Goal: Information Seeking & Learning: Learn about a topic

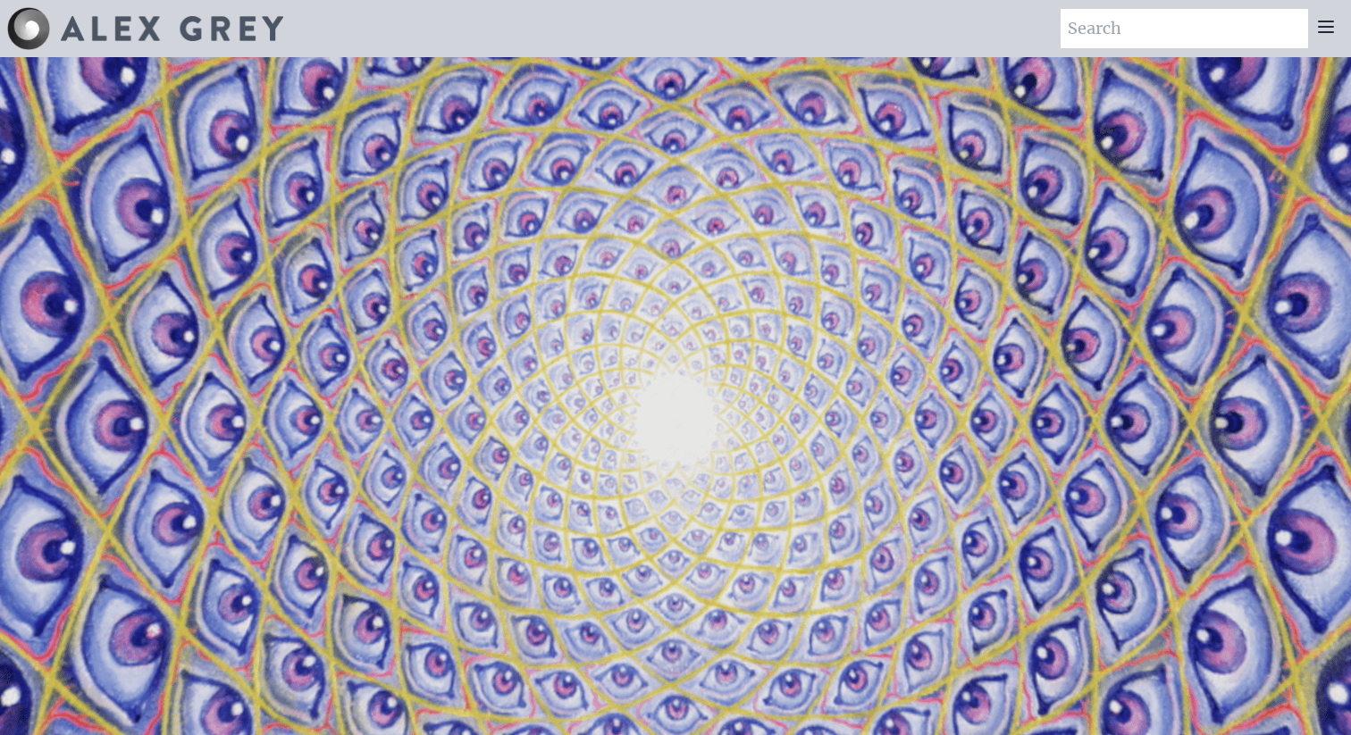
click at [1325, 30] on icon at bounding box center [1325, 26] width 21 height 21
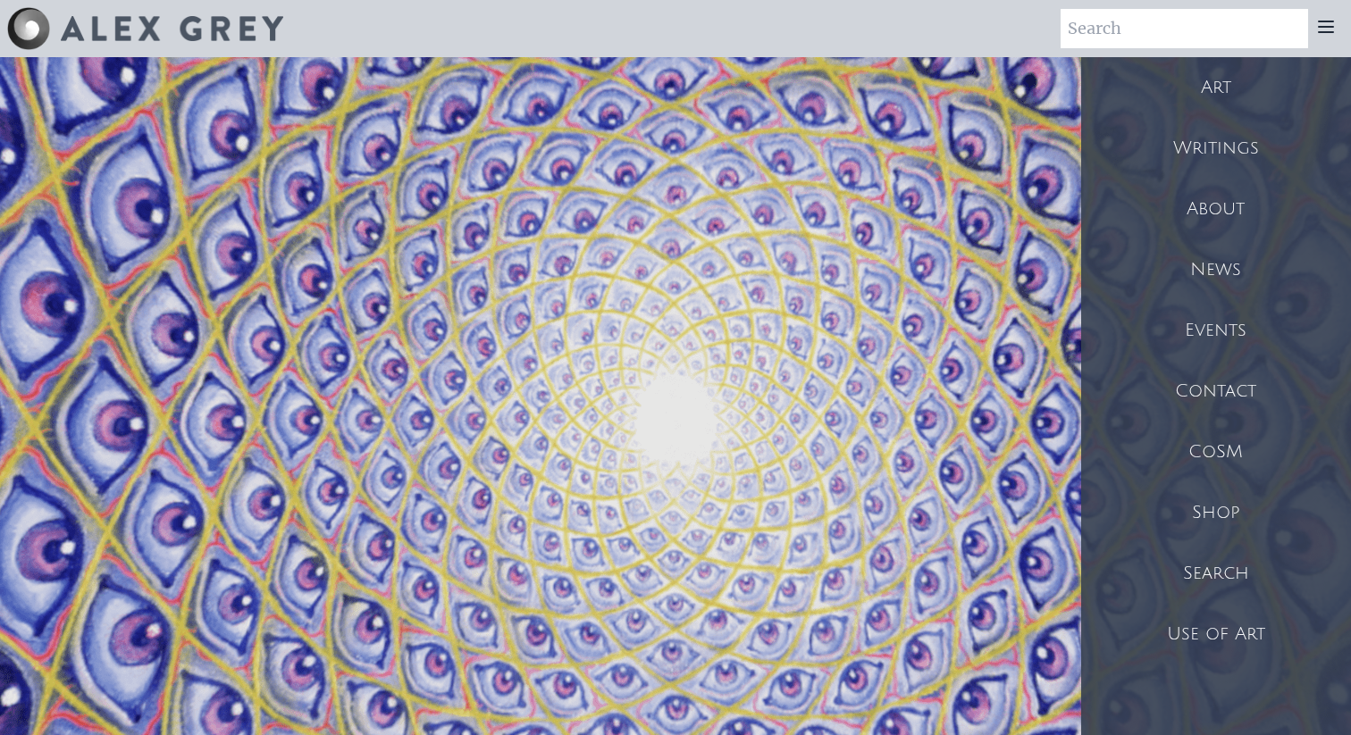
click at [1225, 88] on div "Art" at bounding box center [1216, 87] width 270 height 61
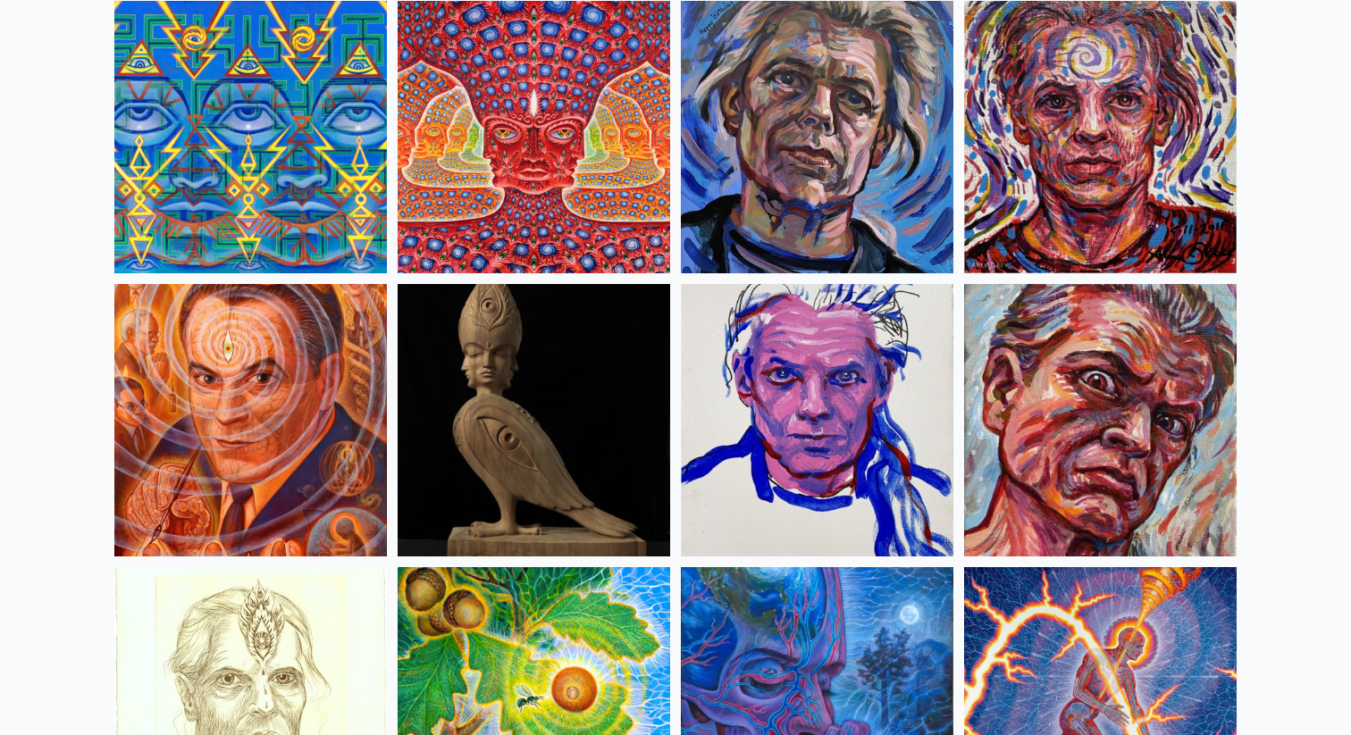
scroll to position [4666, 0]
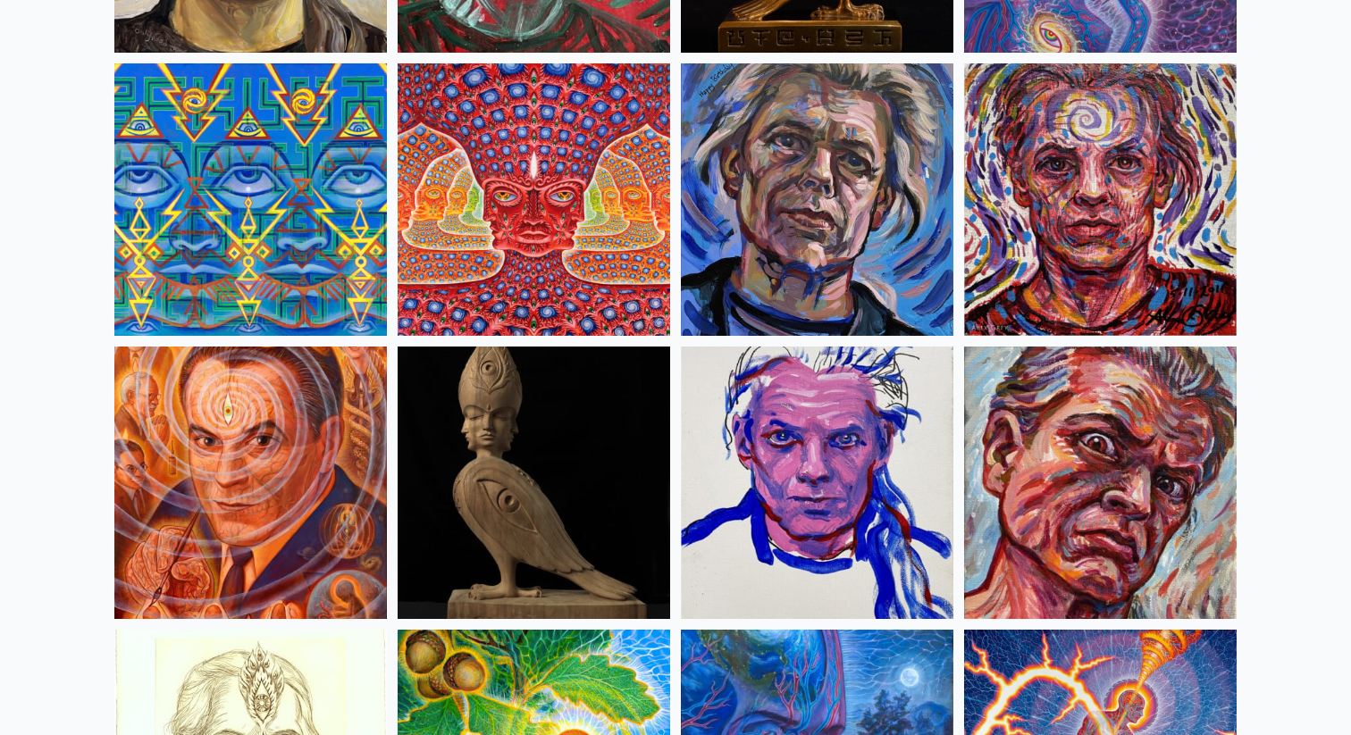
click at [558, 221] on img at bounding box center [533, 199] width 272 height 272
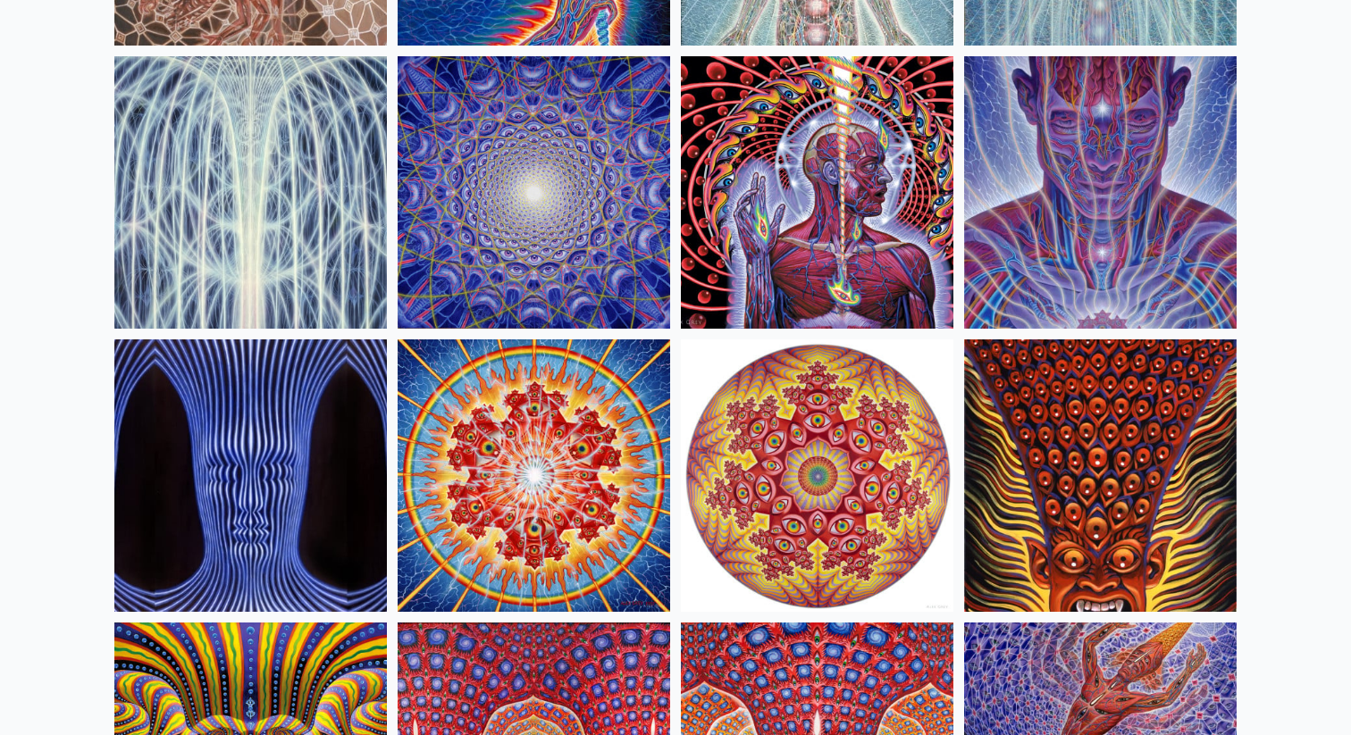
scroll to position [92, 0]
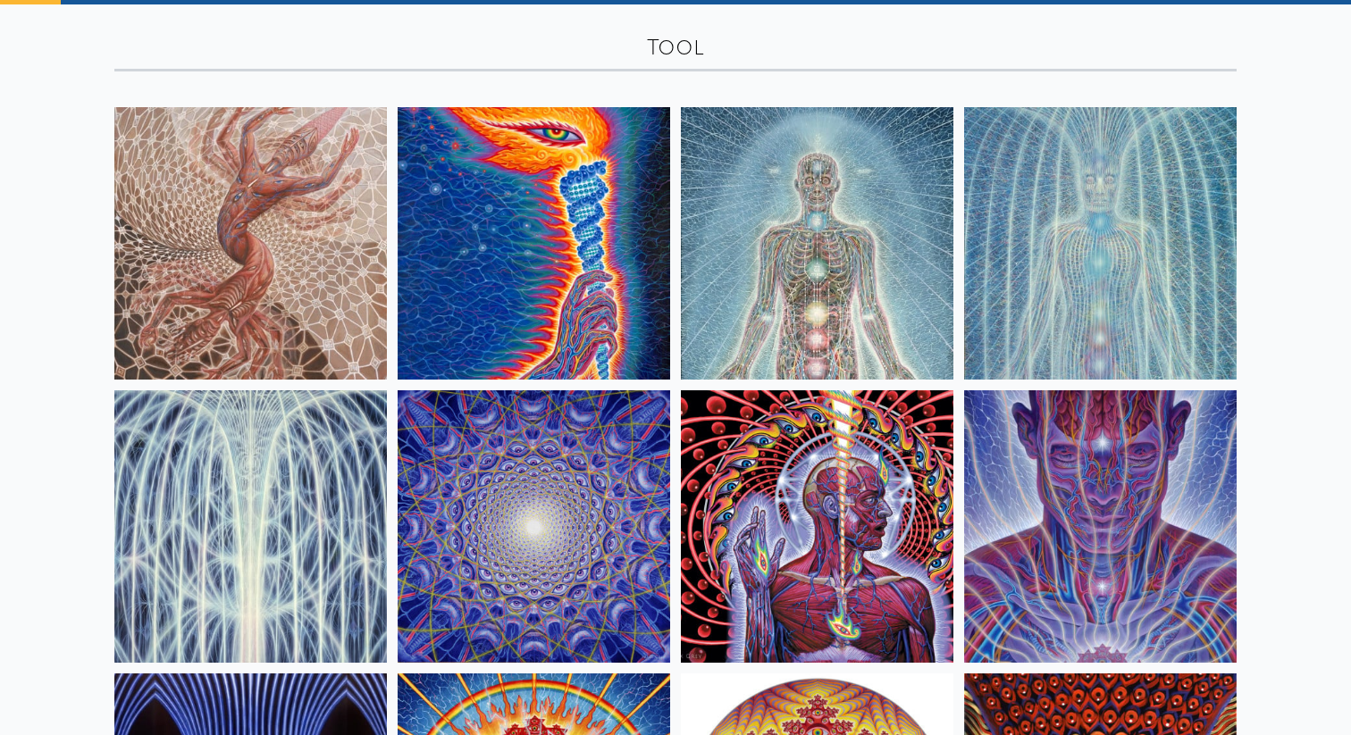
click at [790, 574] on img at bounding box center [817, 526] width 272 height 272
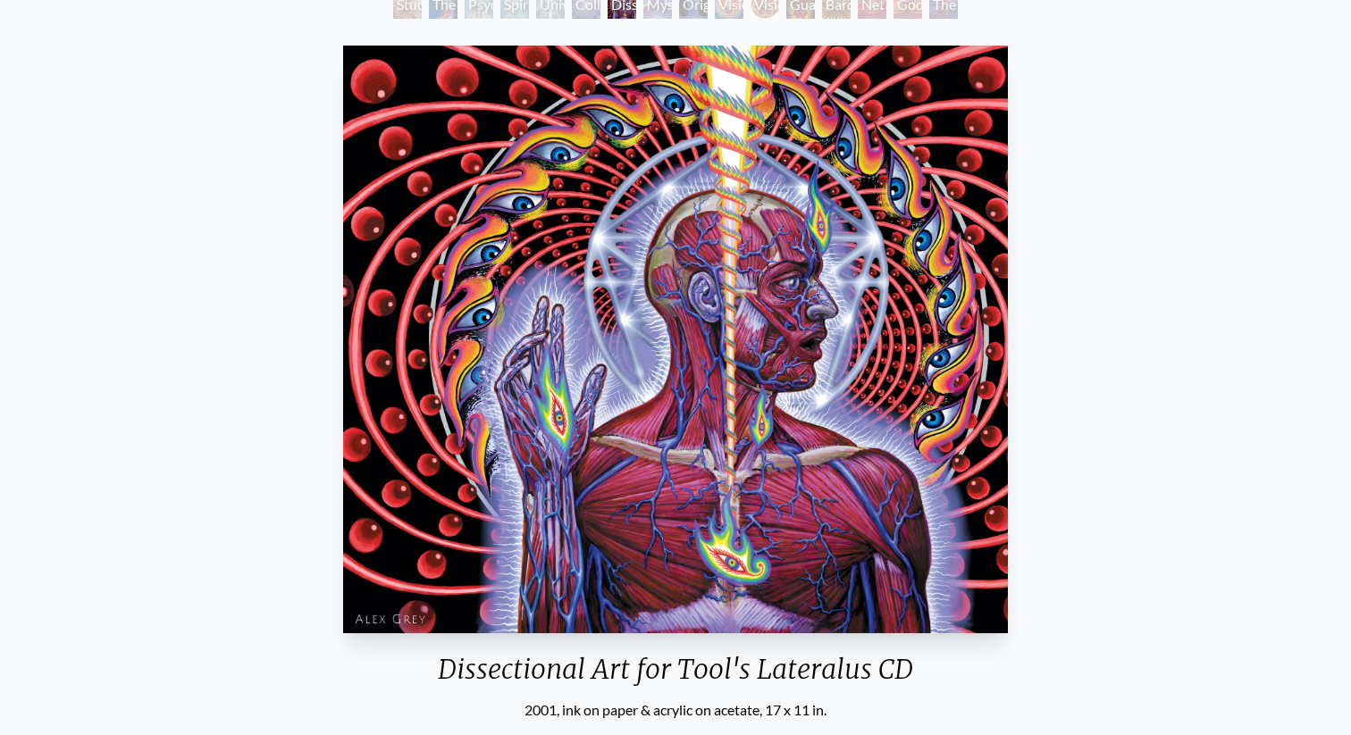
scroll to position [121, 0]
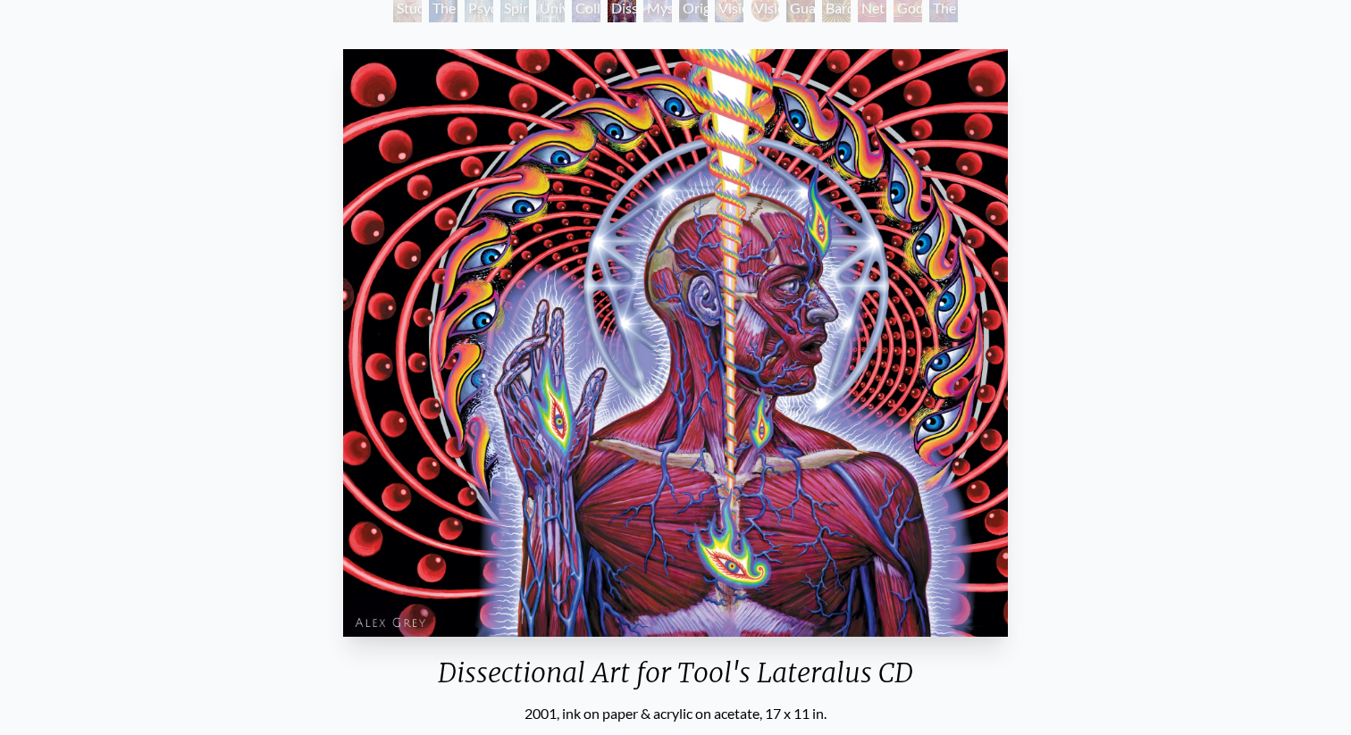
click at [858, 330] on img "7 / 16" at bounding box center [675, 343] width 665 height 588
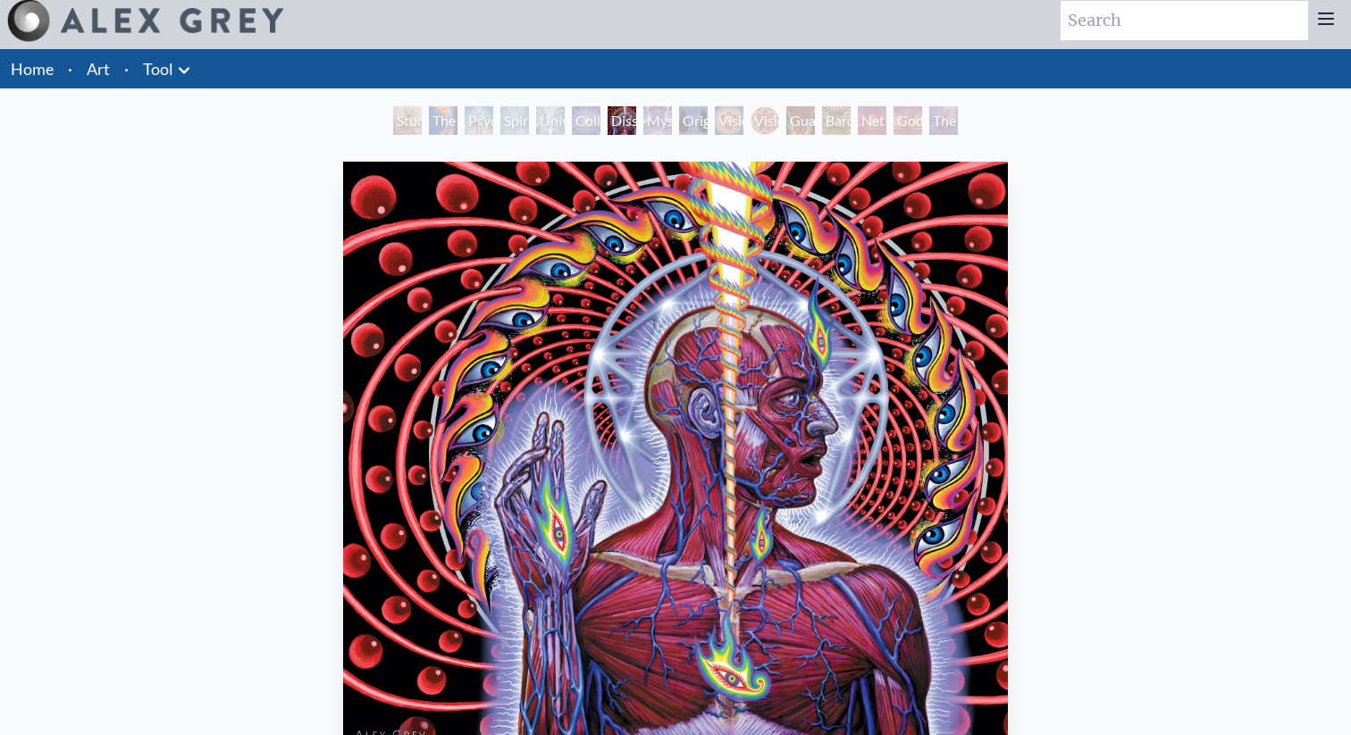
scroll to position [0, 0]
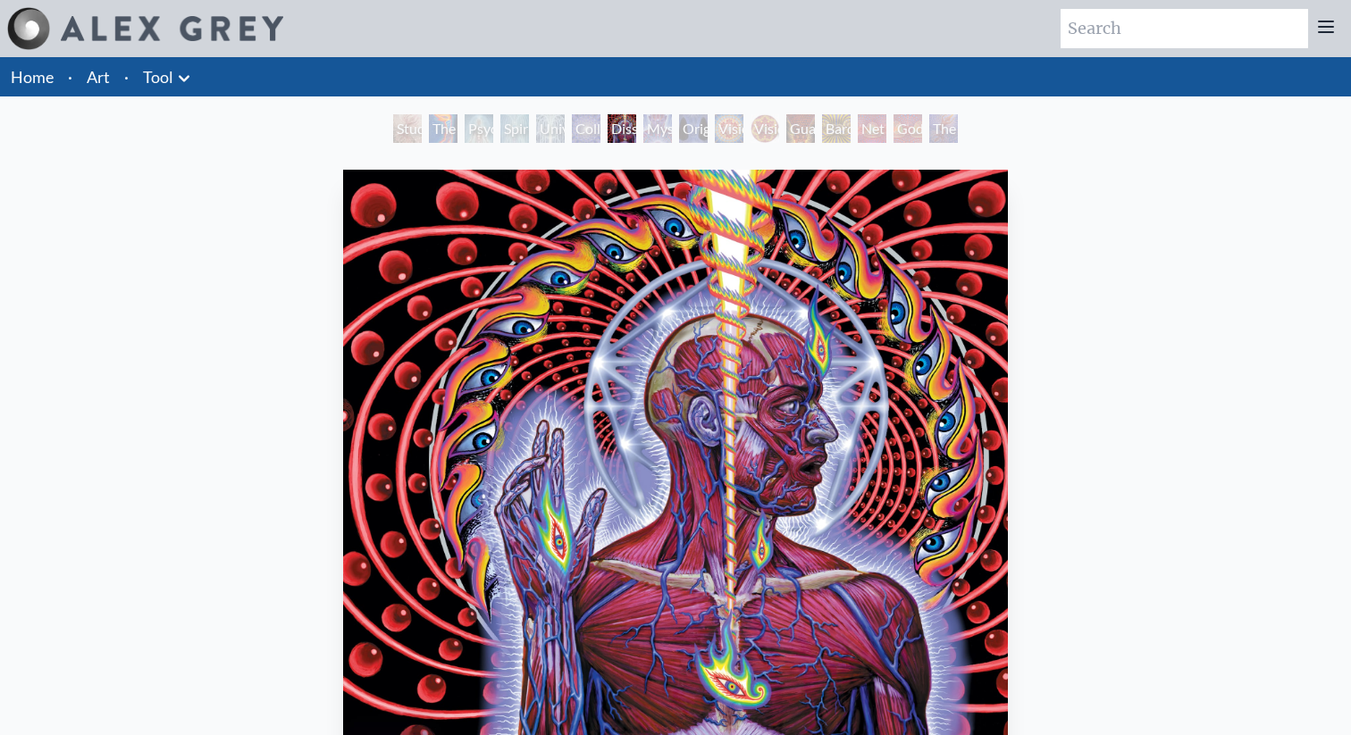
click at [654, 130] on div "Mystic Eye" at bounding box center [657, 128] width 29 height 29
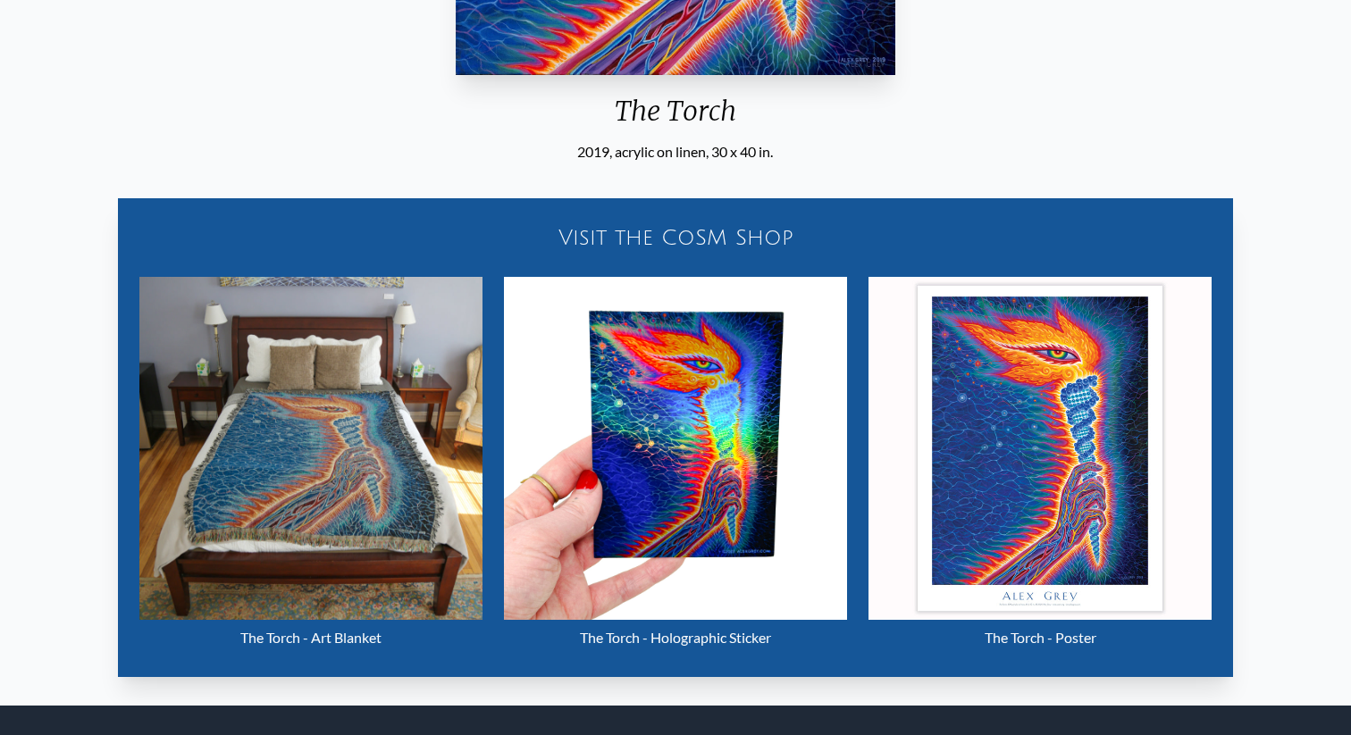
scroll to position [679, 0]
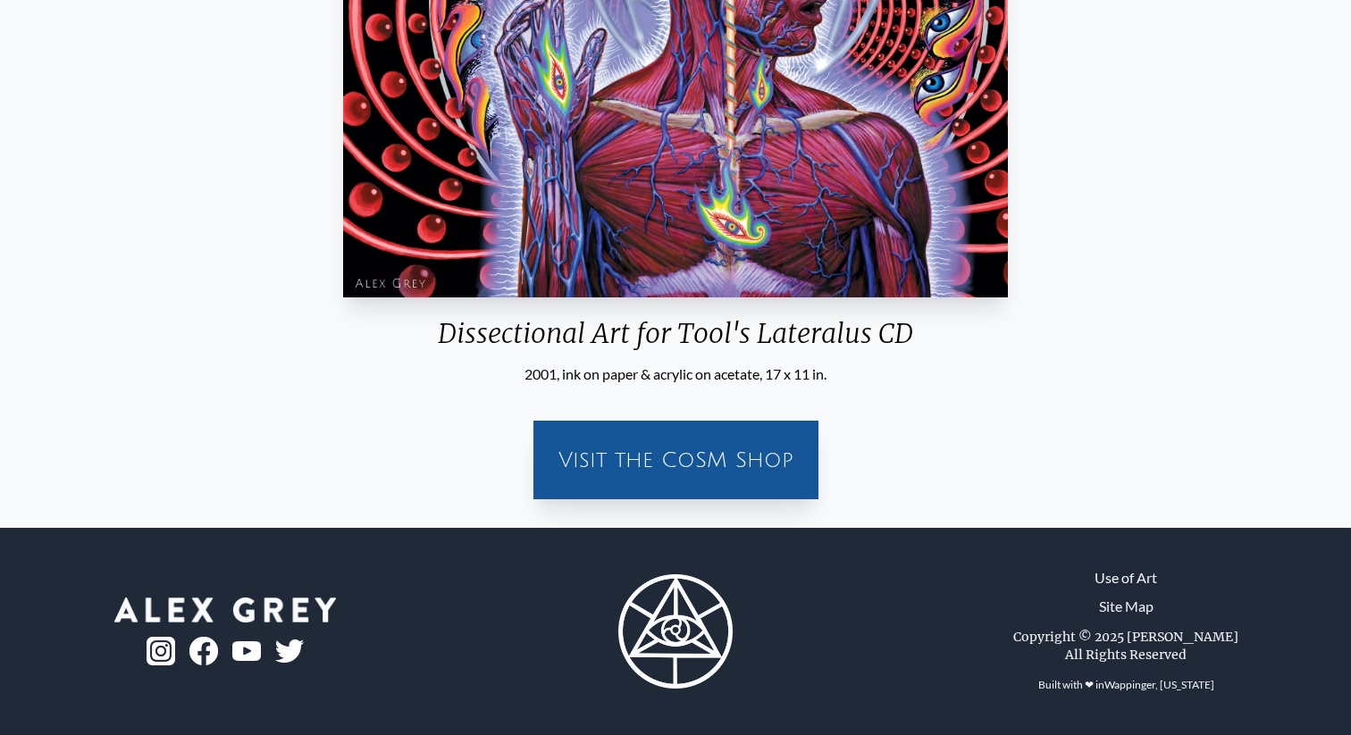
scroll to position [679, 0]
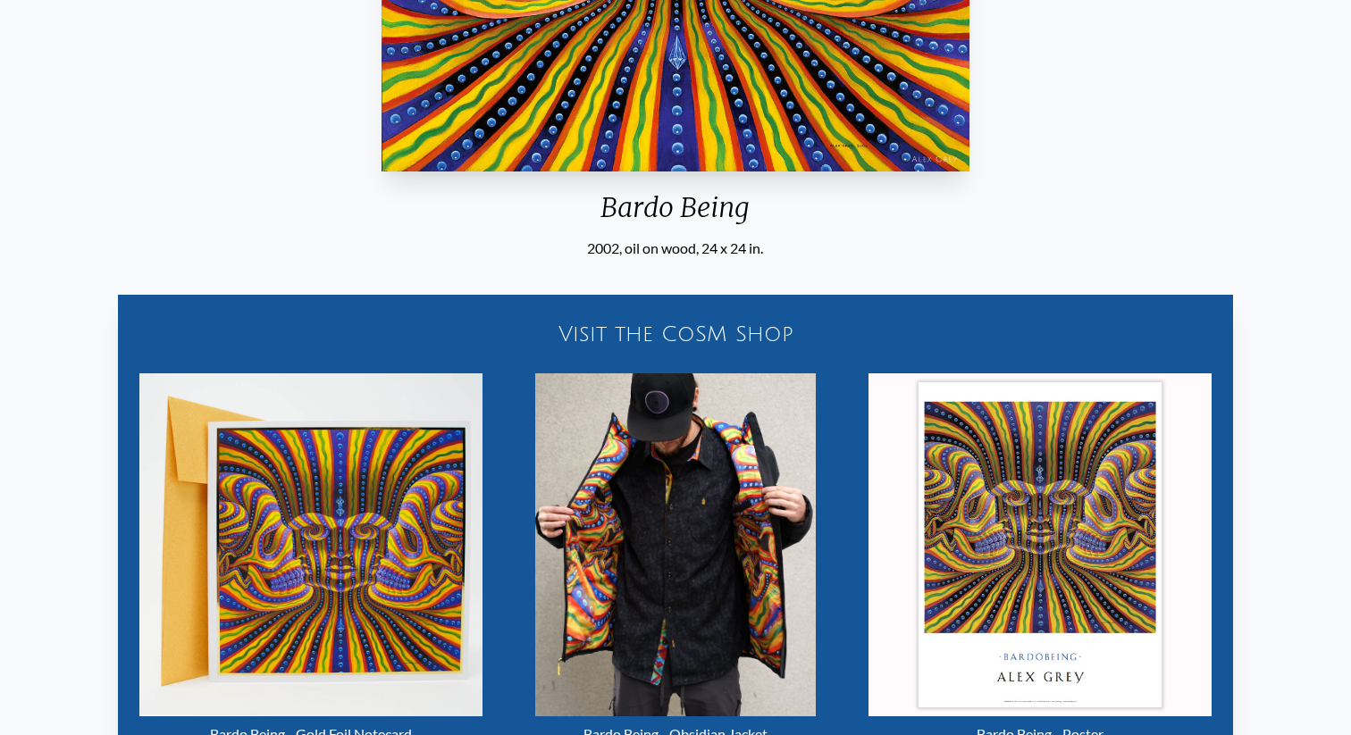
scroll to position [593, 0]
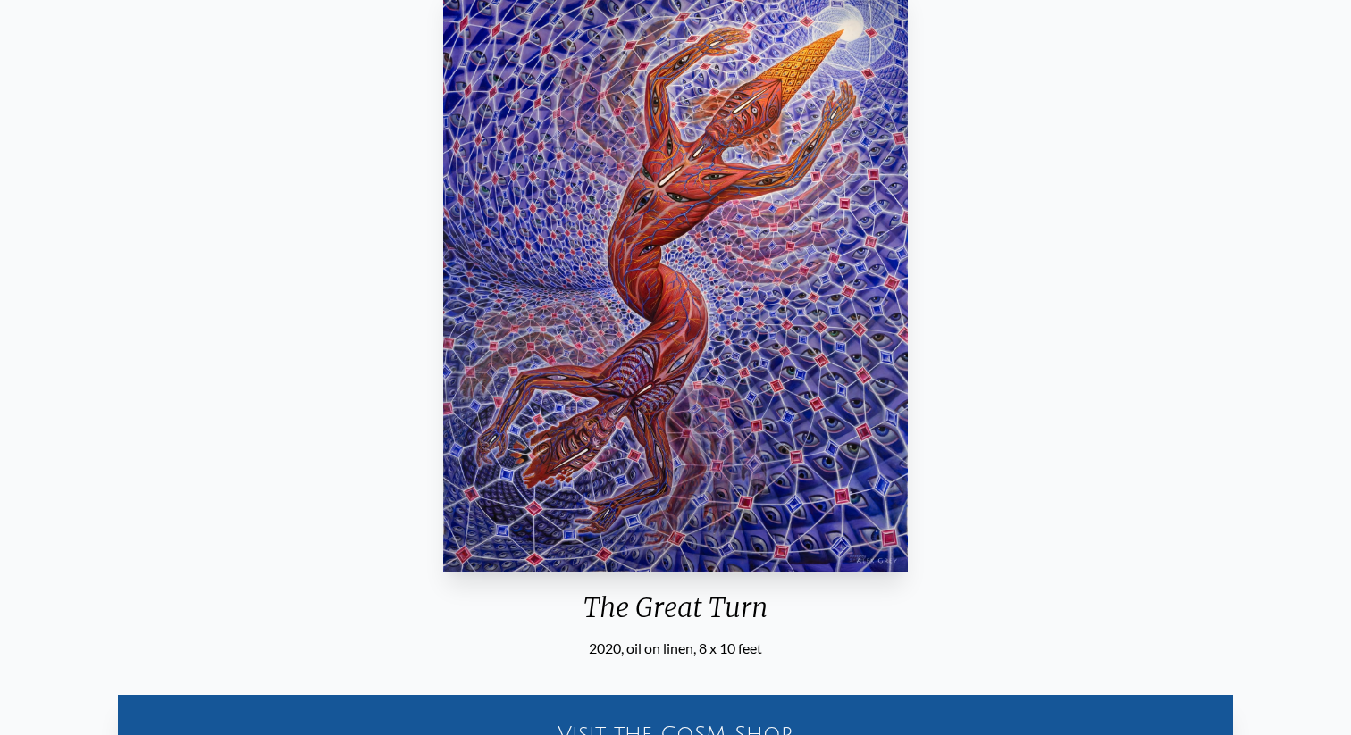
scroll to position [197, 0]
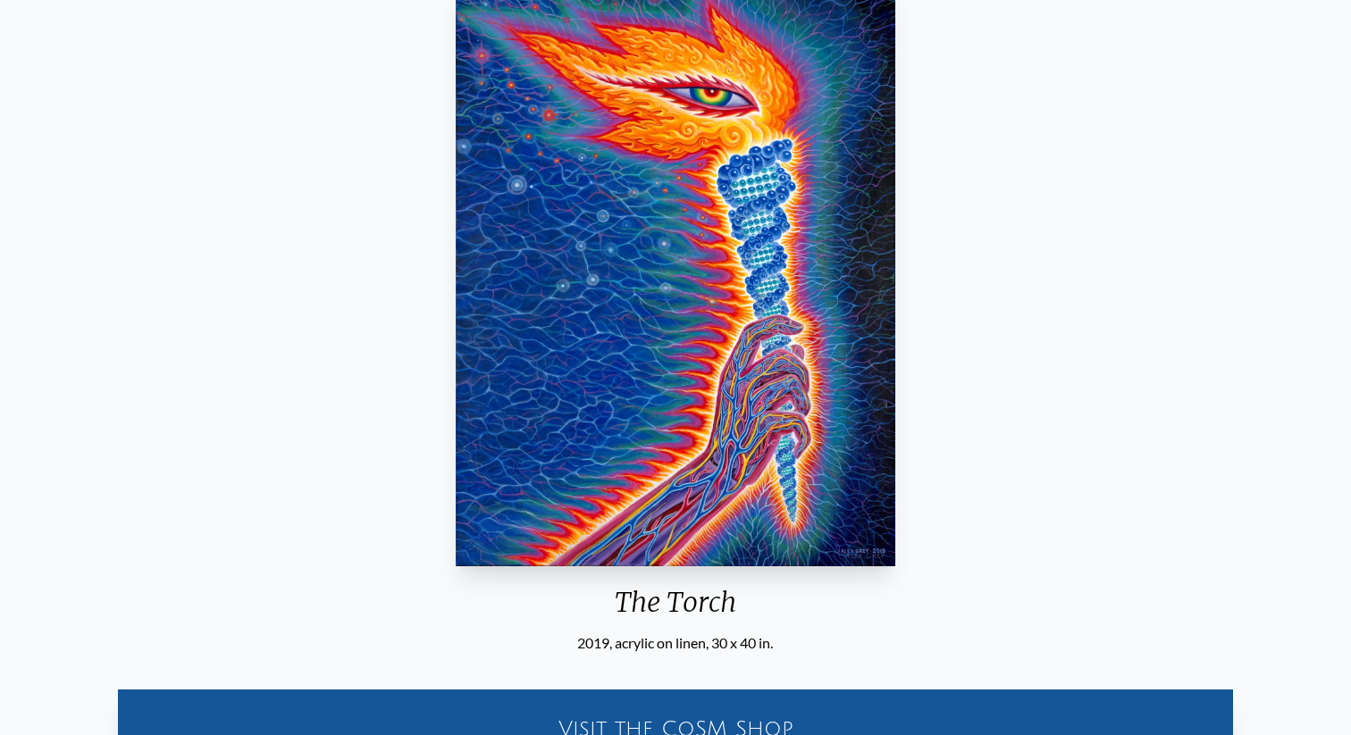
scroll to position [188, 0]
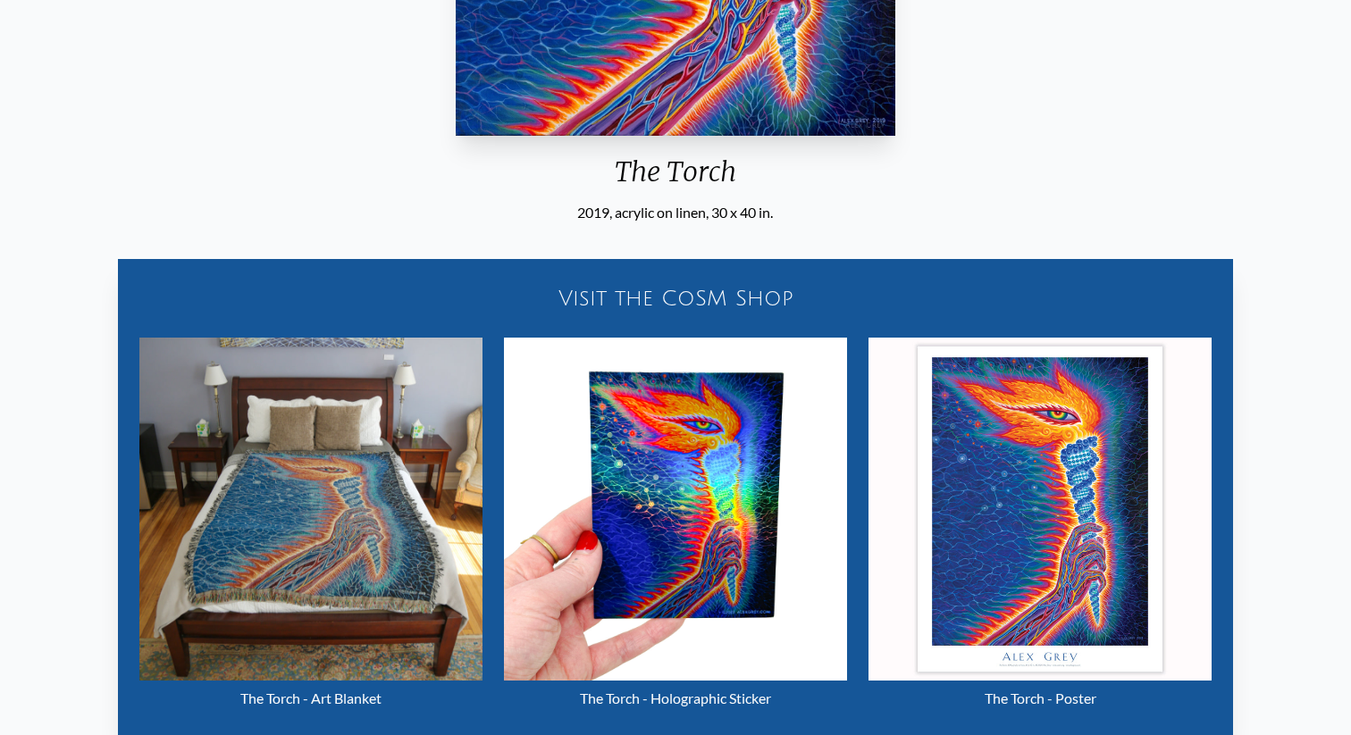
scroll to position [621, 0]
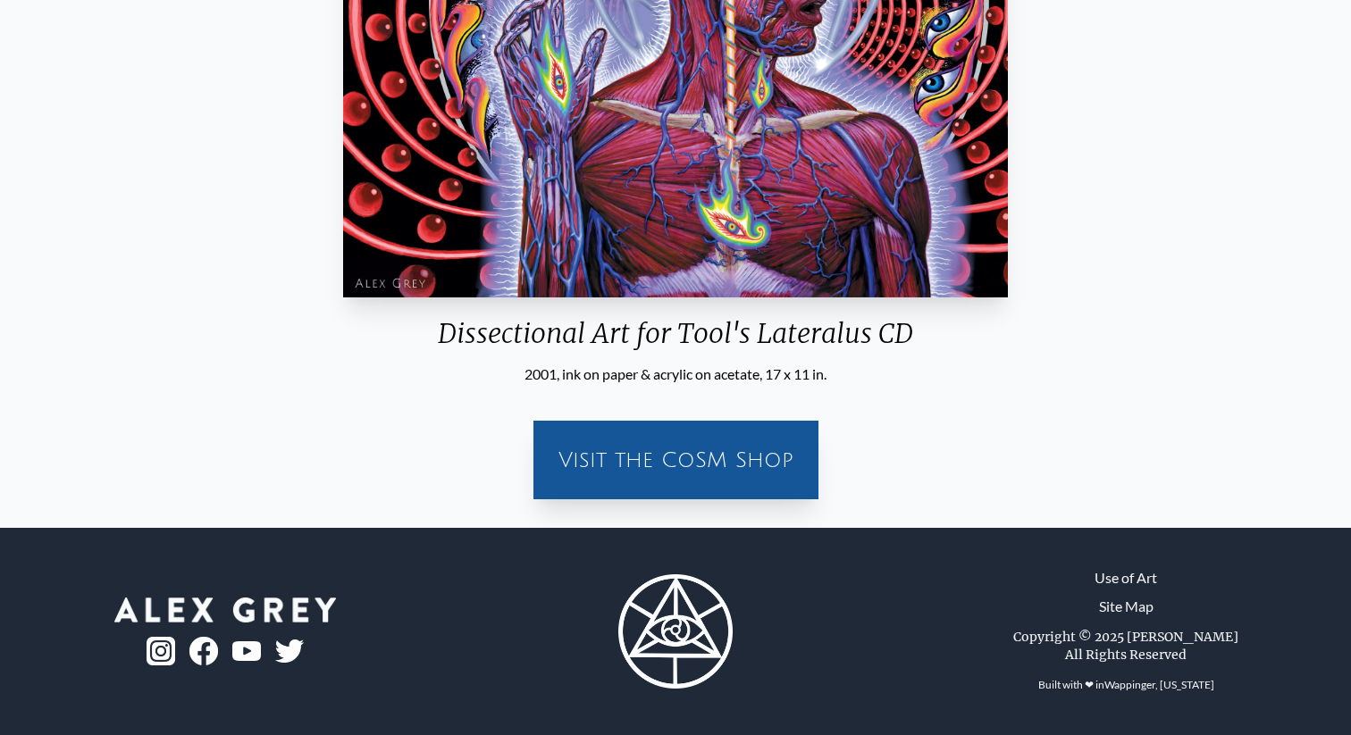
scroll to position [621, 0]
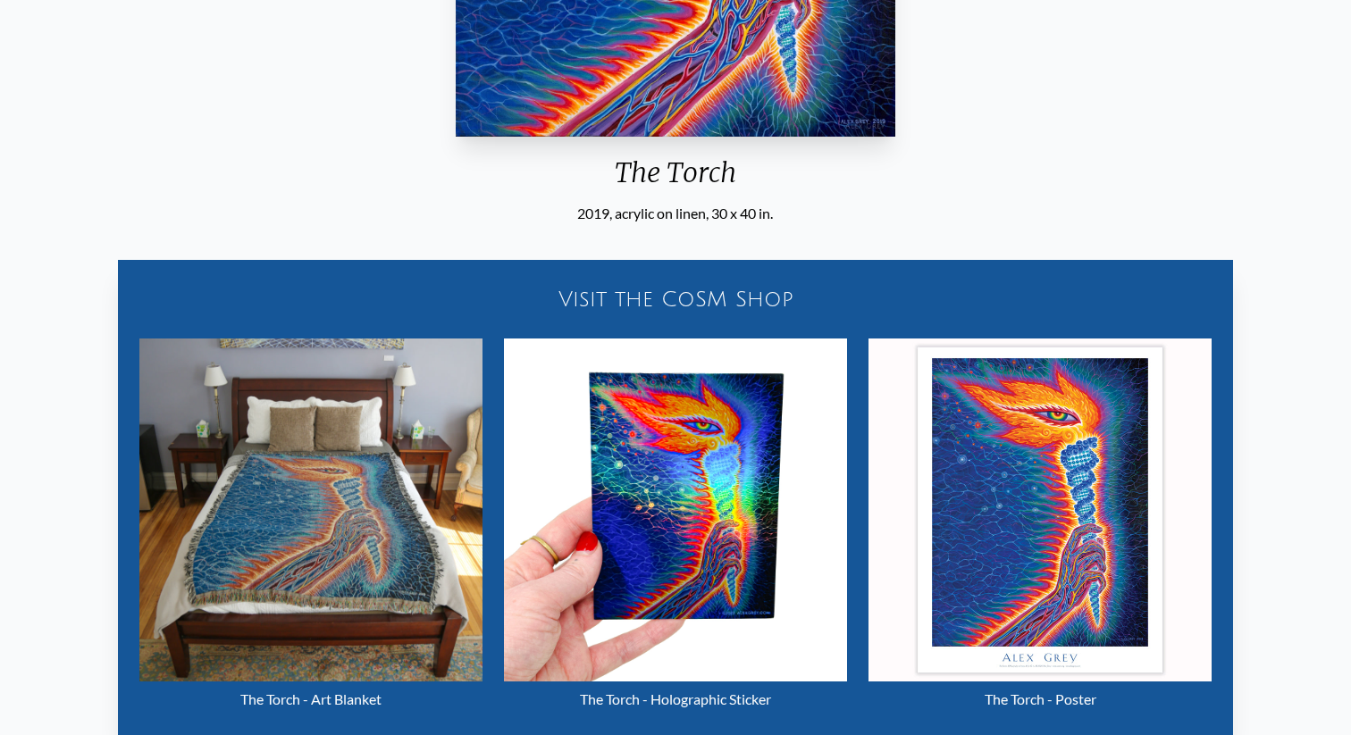
click at [618, 301] on div "Visit the CoSM Shop" at bounding box center [675, 299] width 1093 height 57
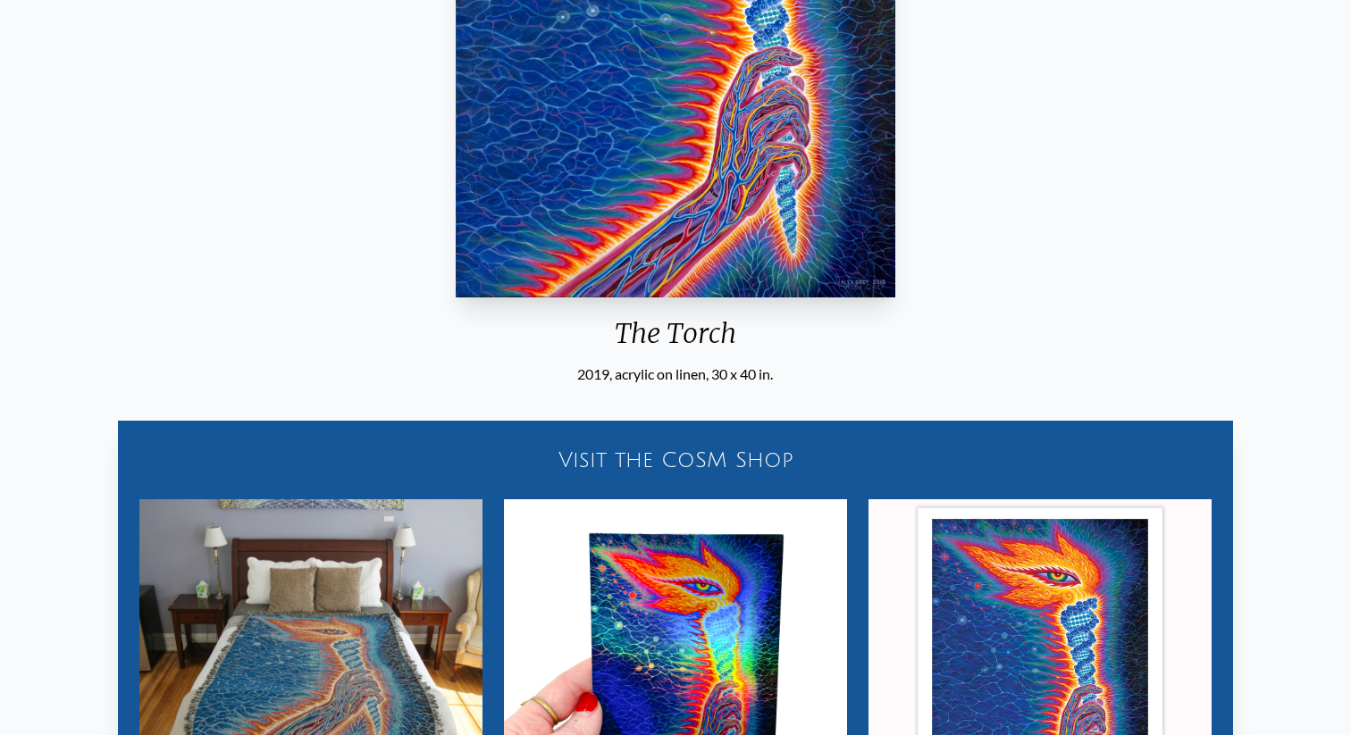
scroll to position [621, 0]
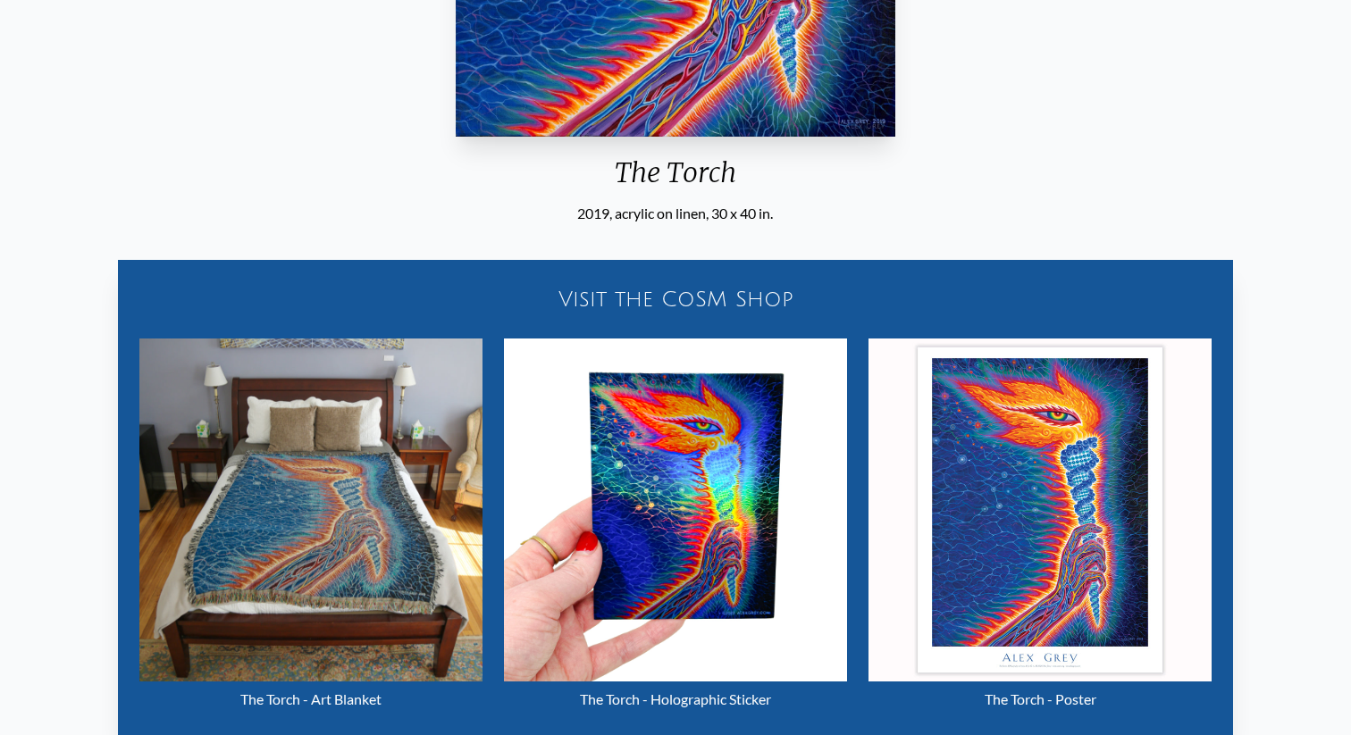
click at [640, 301] on div "Visit the CoSM Shop" at bounding box center [675, 299] width 1093 height 57
